Goal: Task Accomplishment & Management: Use online tool/utility

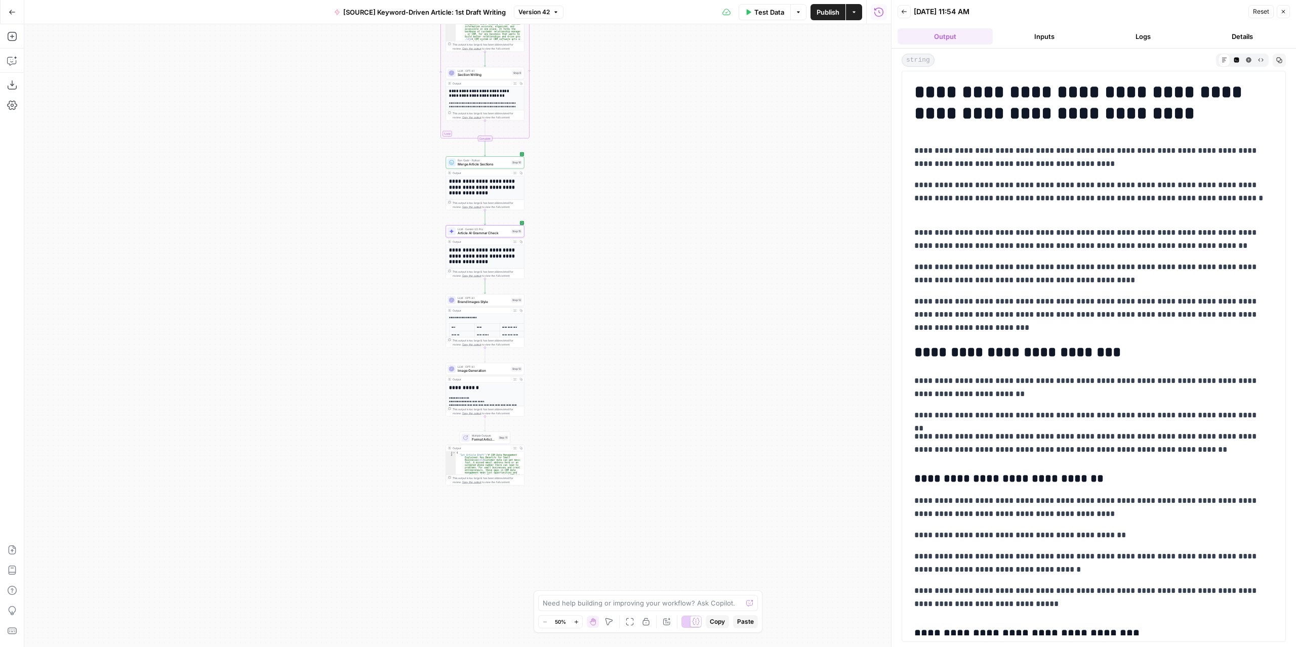
drag, startPoint x: 811, startPoint y: 450, endPoint x: 656, endPoint y: 361, distance: 178.2
click at [656, 361] on div "Workflow Input Settings Inputs LLM · GPT-4.1 Extract Article Structure Step 1 O…" at bounding box center [457, 335] width 867 height 623
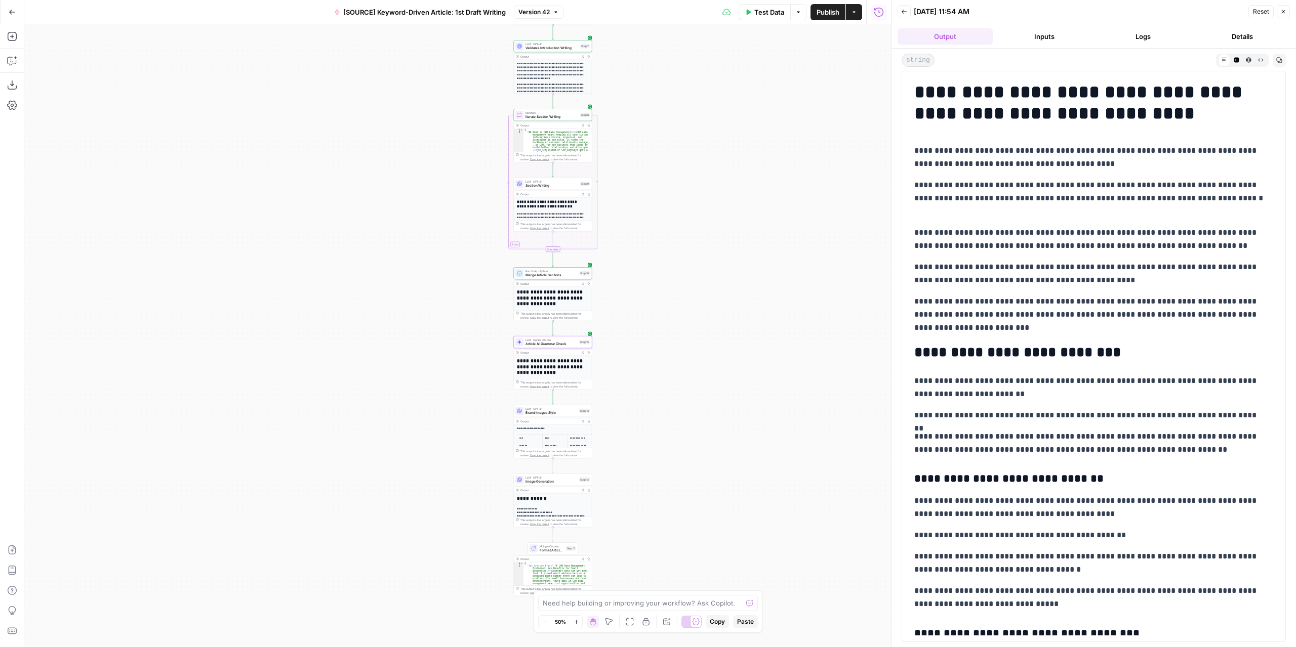
drag, startPoint x: 568, startPoint y: 315, endPoint x: 641, endPoint y: 417, distance: 125.6
click at [641, 417] on div "Workflow Input Settings Inputs LLM · GPT-4.1 Extract Article Structure Step 1 O…" at bounding box center [457, 335] width 867 height 623
click at [568, 340] on span "LLM · Gemini 2.5 Pro" at bounding box center [551, 340] width 52 height 4
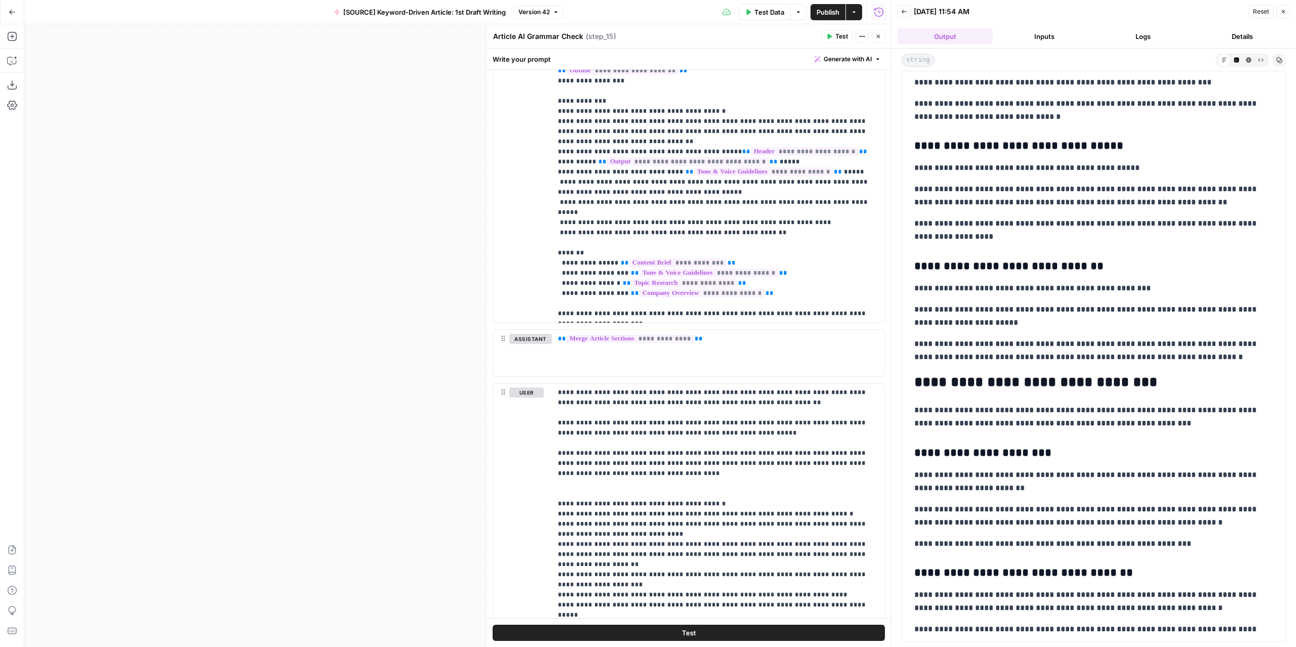
scroll to position [1001, 0]
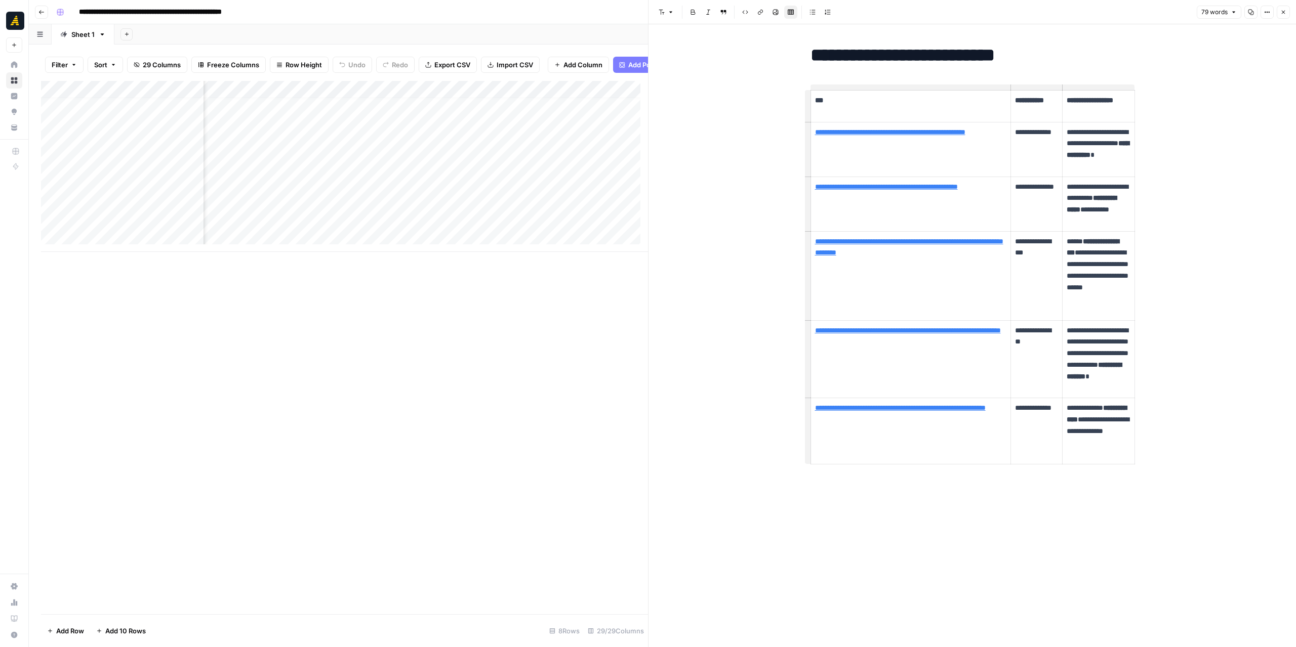
scroll to position [8, 1750]
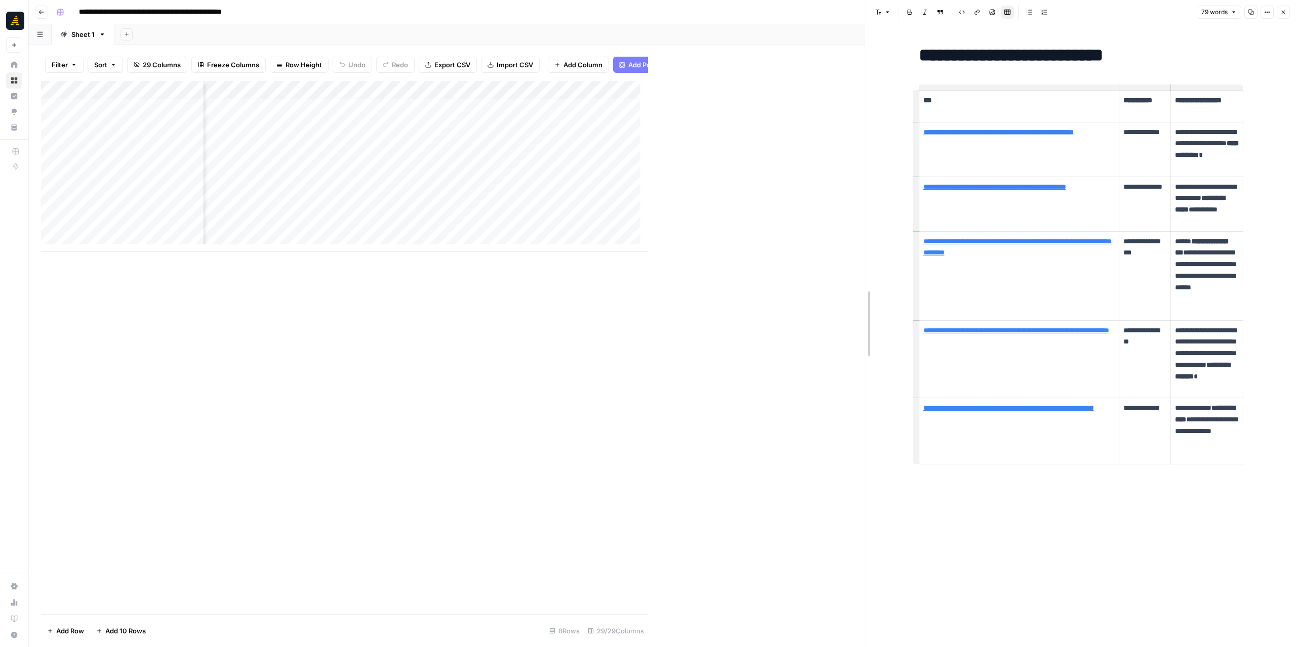
drag, startPoint x: 652, startPoint y: 393, endPoint x: 868, endPoint y: 385, distance: 216.8
click at [1286, 14] on icon "button" at bounding box center [1283, 12] width 6 height 6
